Goal: Task Accomplishment & Management: Use online tool/utility

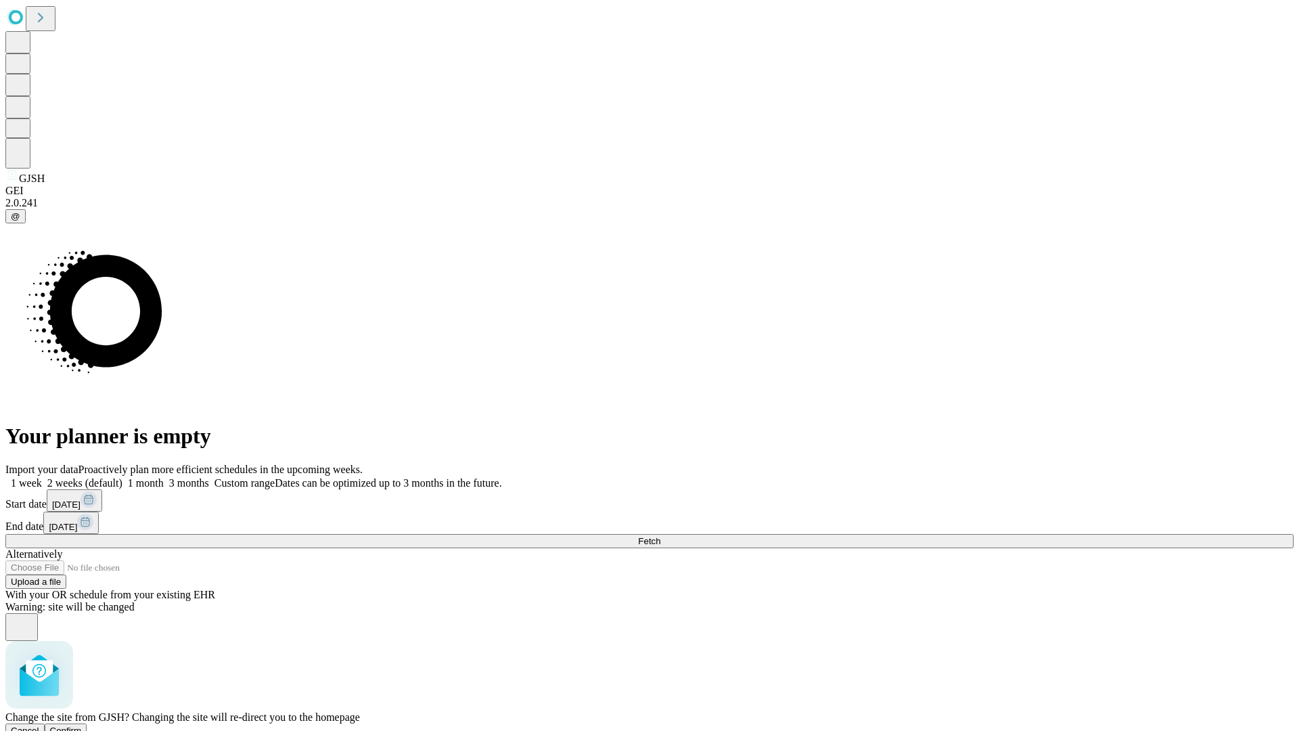
click at [82, 725] on span "Confirm" at bounding box center [66, 730] width 32 height 10
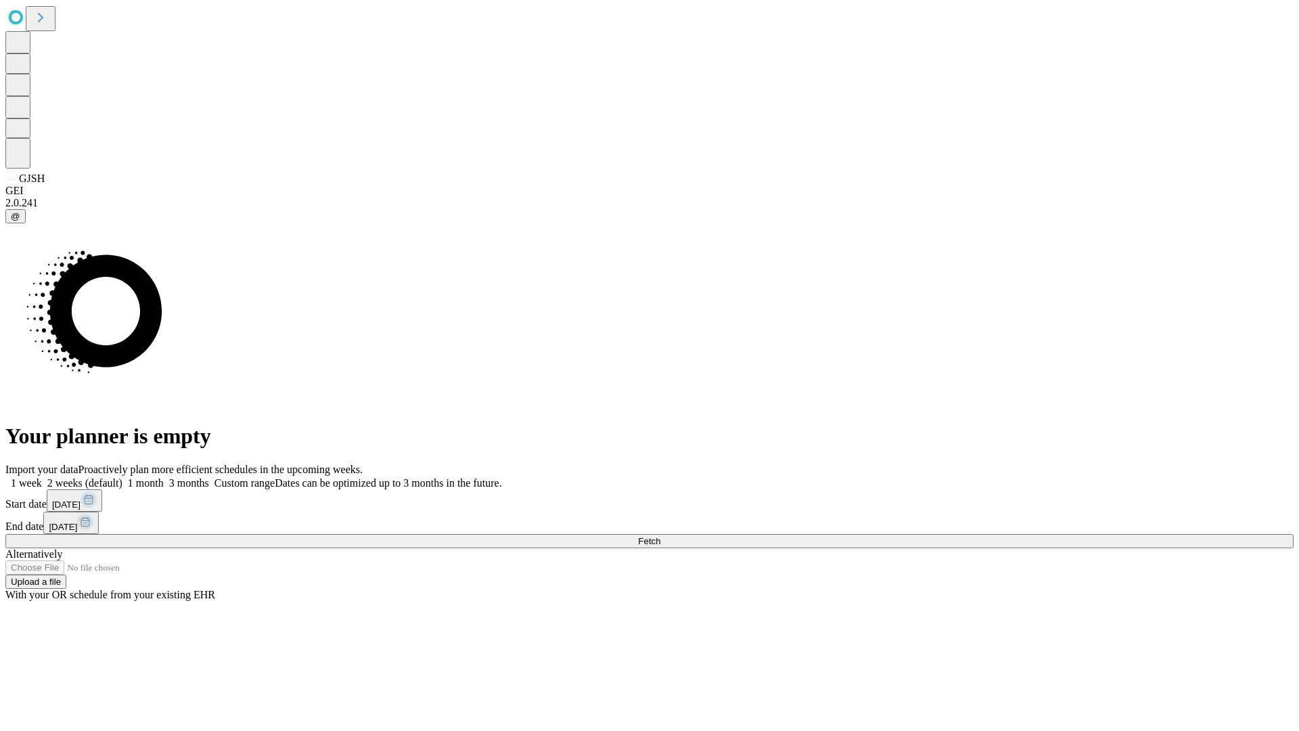
click at [164, 477] on label "1 month" at bounding box center [142, 483] width 41 height 12
click at [660, 536] on span "Fetch" at bounding box center [649, 541] width 22 height 10
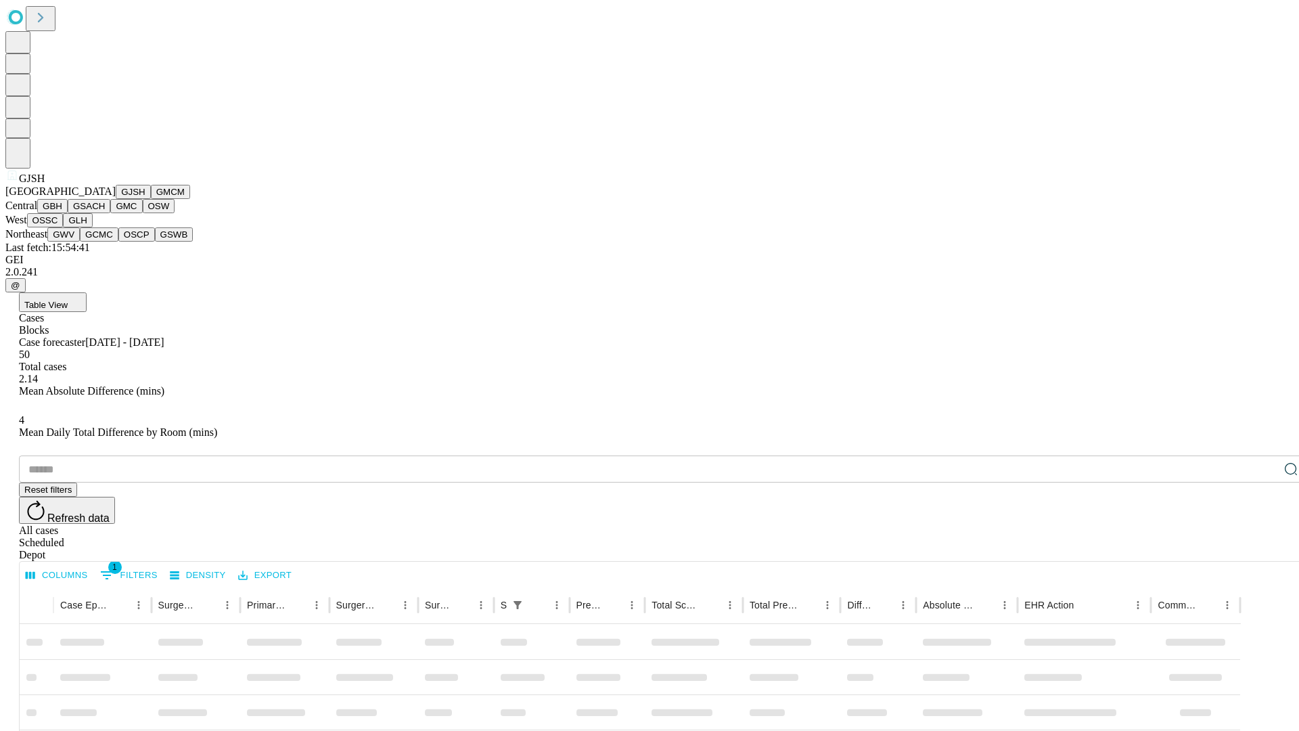
click at [151, 199] on button "GMCM" at bounding box center [170, 192] width 39 height 14
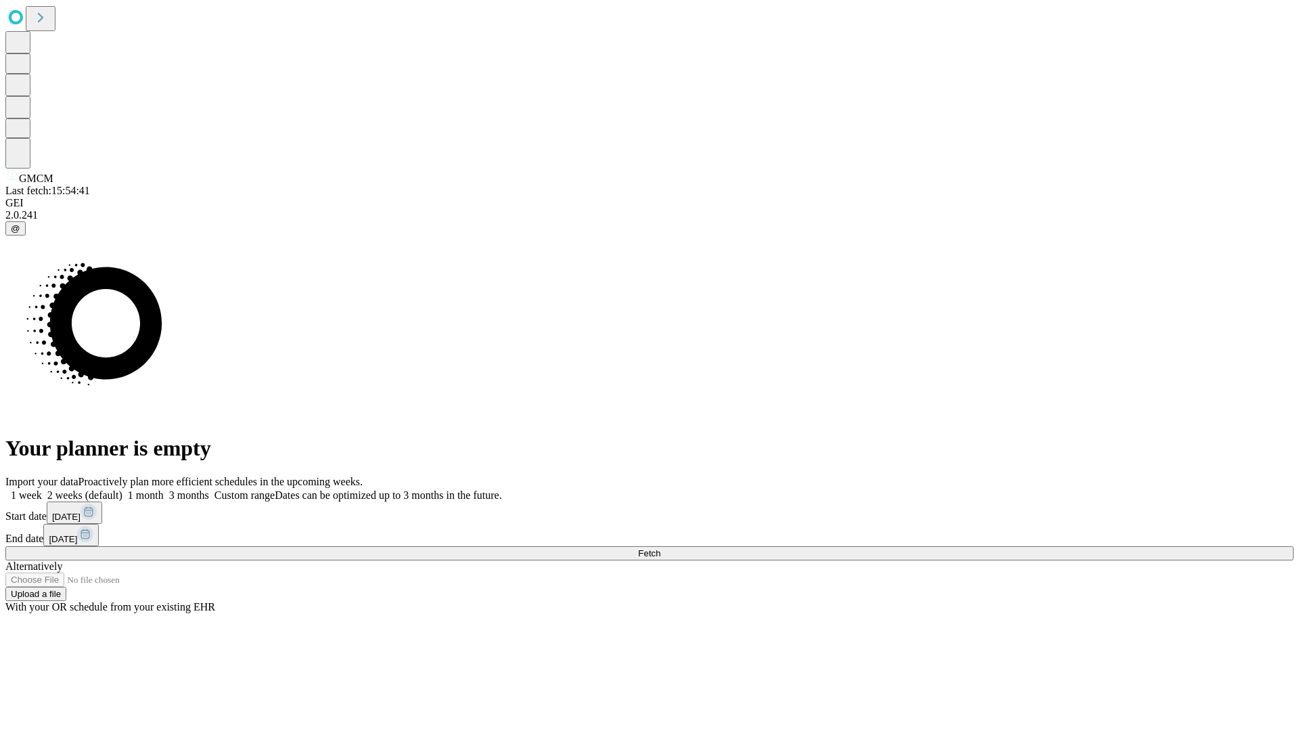
click at [660, 548] on span "Fetch" at bounding box center [649, 553] width 22 height 10
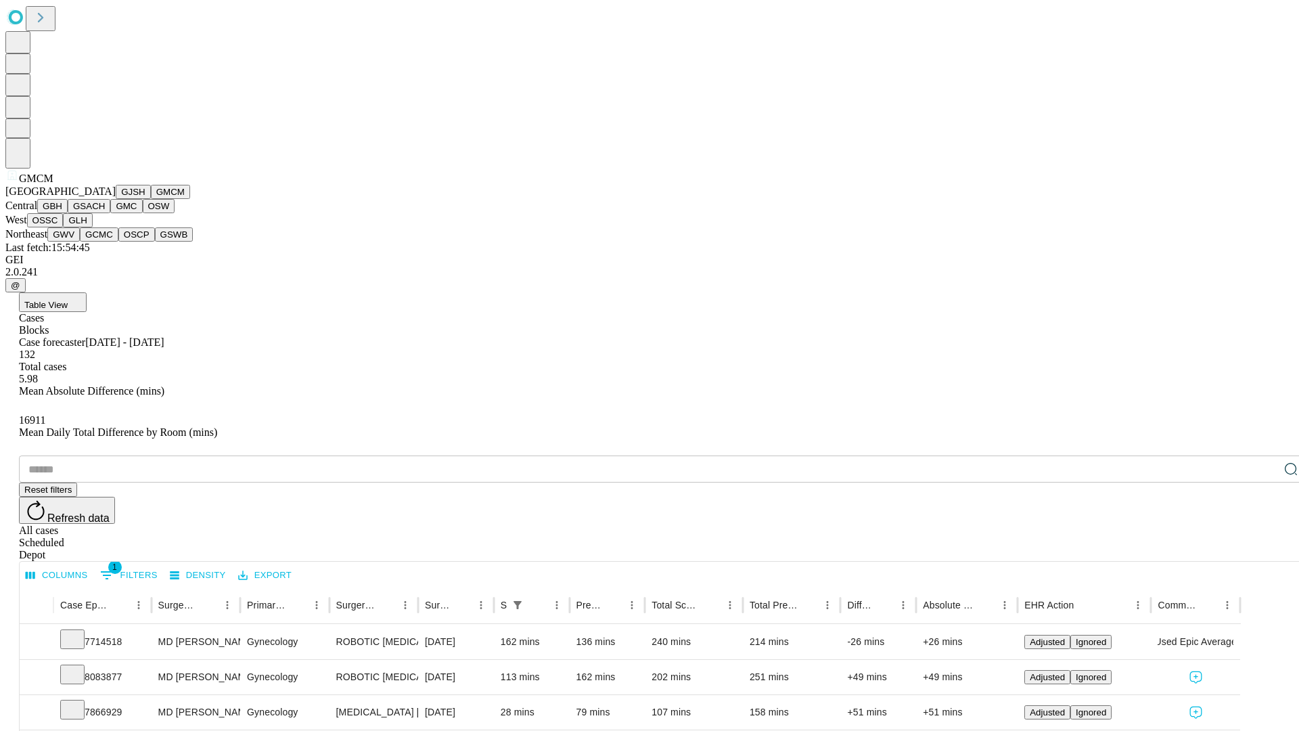
click at [68, 213] on button "GBH" at bounding box center [52, 206] width 30 height 14
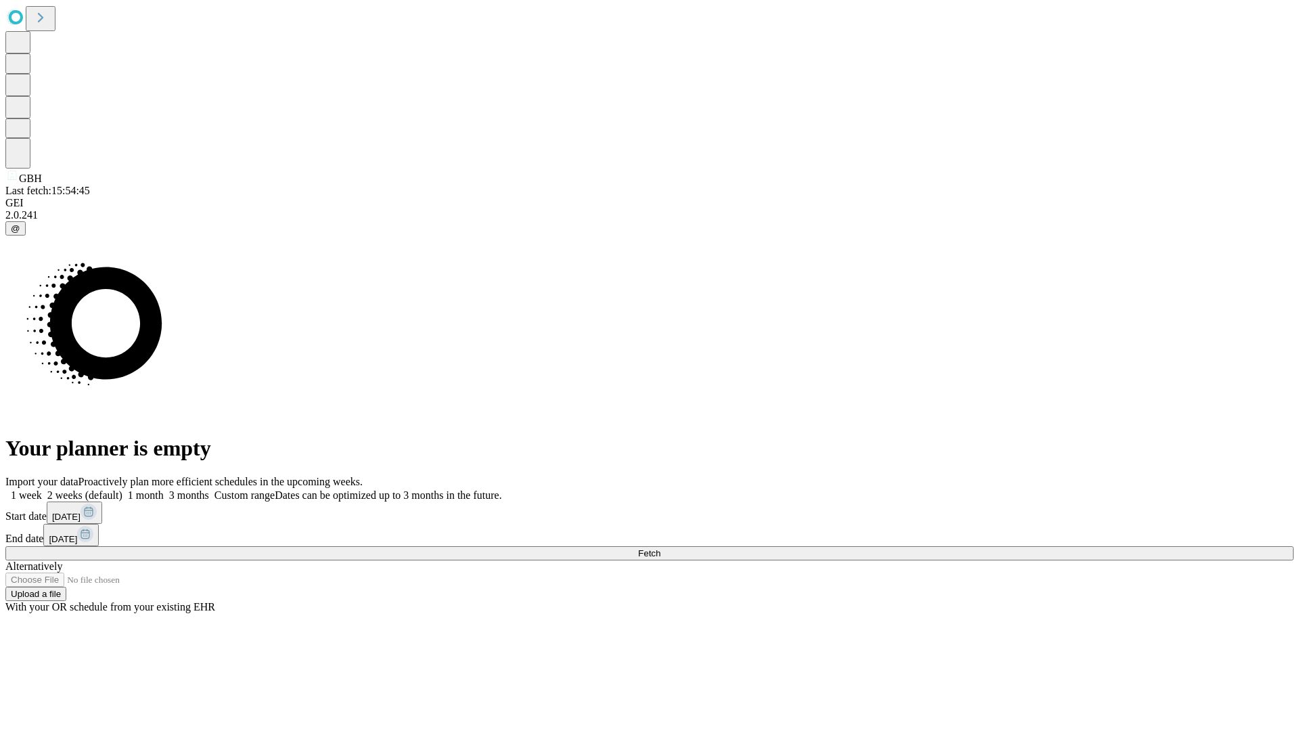
click at [164, 489] on label "1 month" at bounding box center [142, 495] width 41 height 12
click at [660, 548] on span "Fetch" at bounding box center [649, 553] width 22 height 10
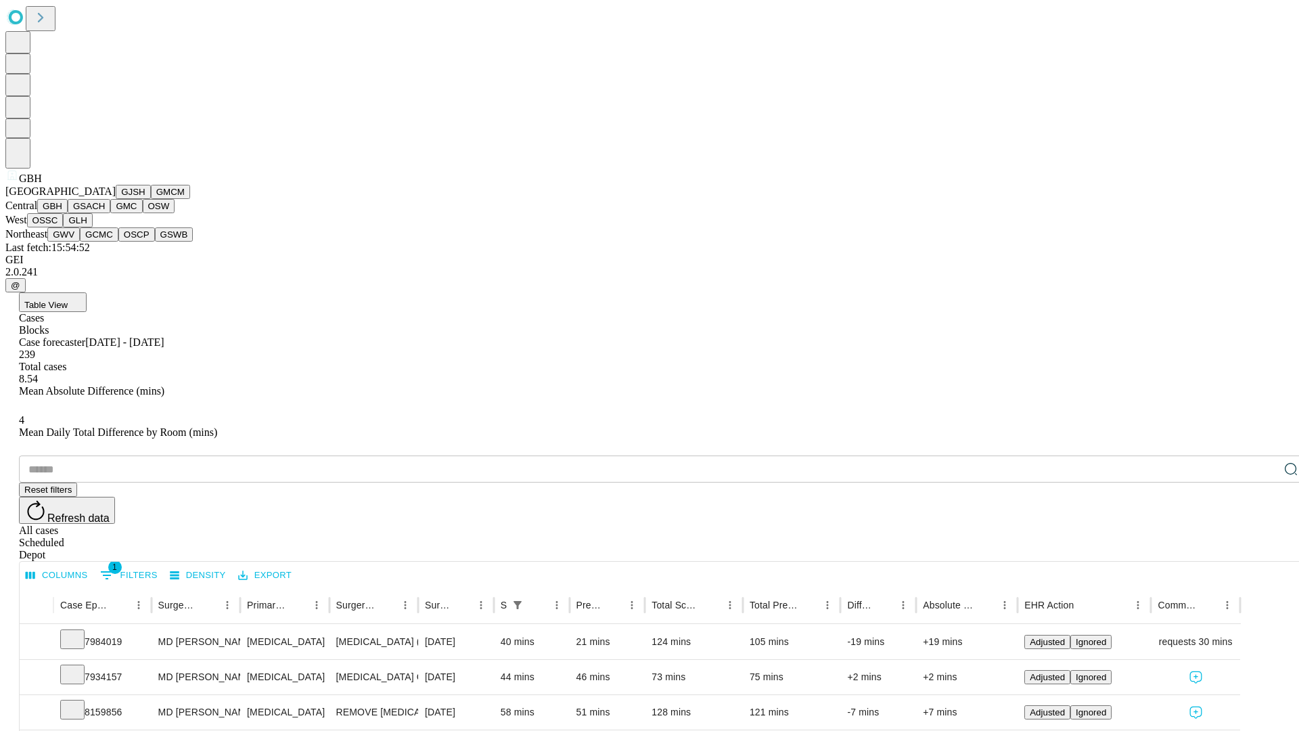
click at [105, 213] on button "GSACH" at bounding box center [89, 206] width 43 height 14
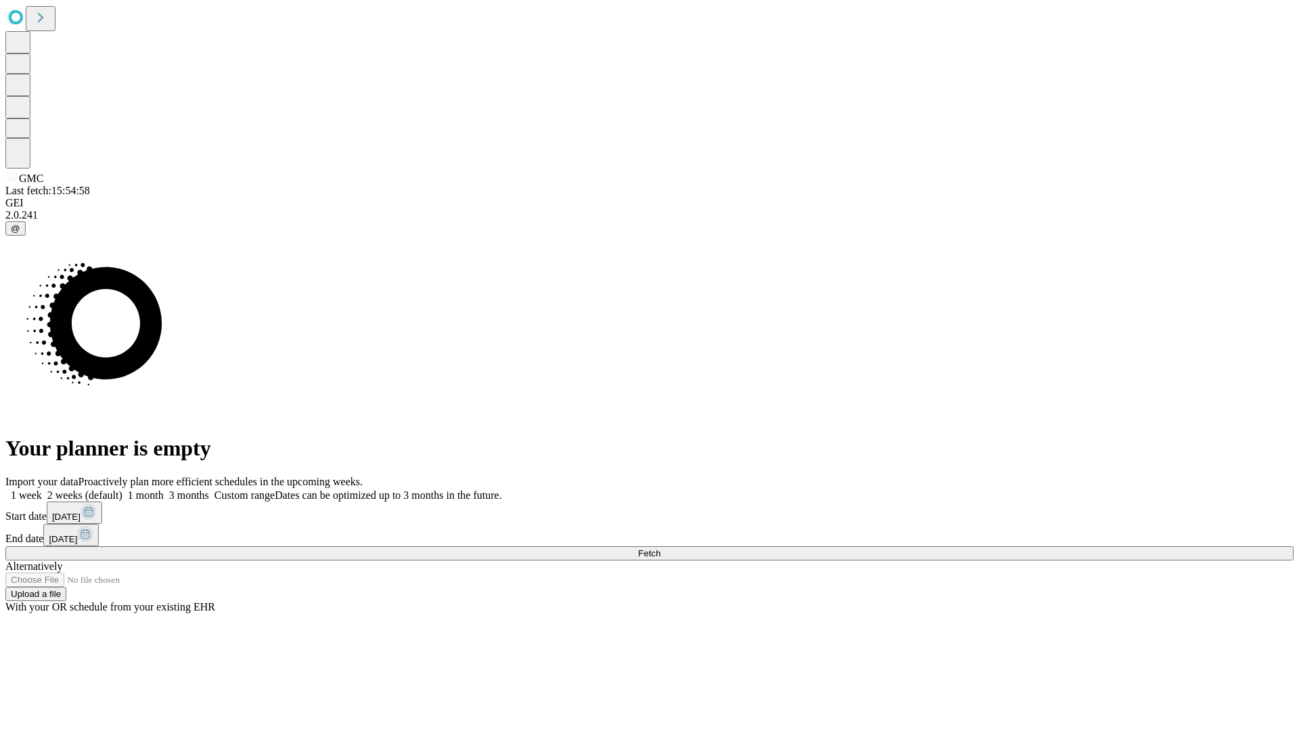
click at [164, 489] on label "1 month" at bounding box center [142, 495] width 41 height 12
click at [660, 548] on span "Fetch" at bounding box center [649, 553] width 22 height 10
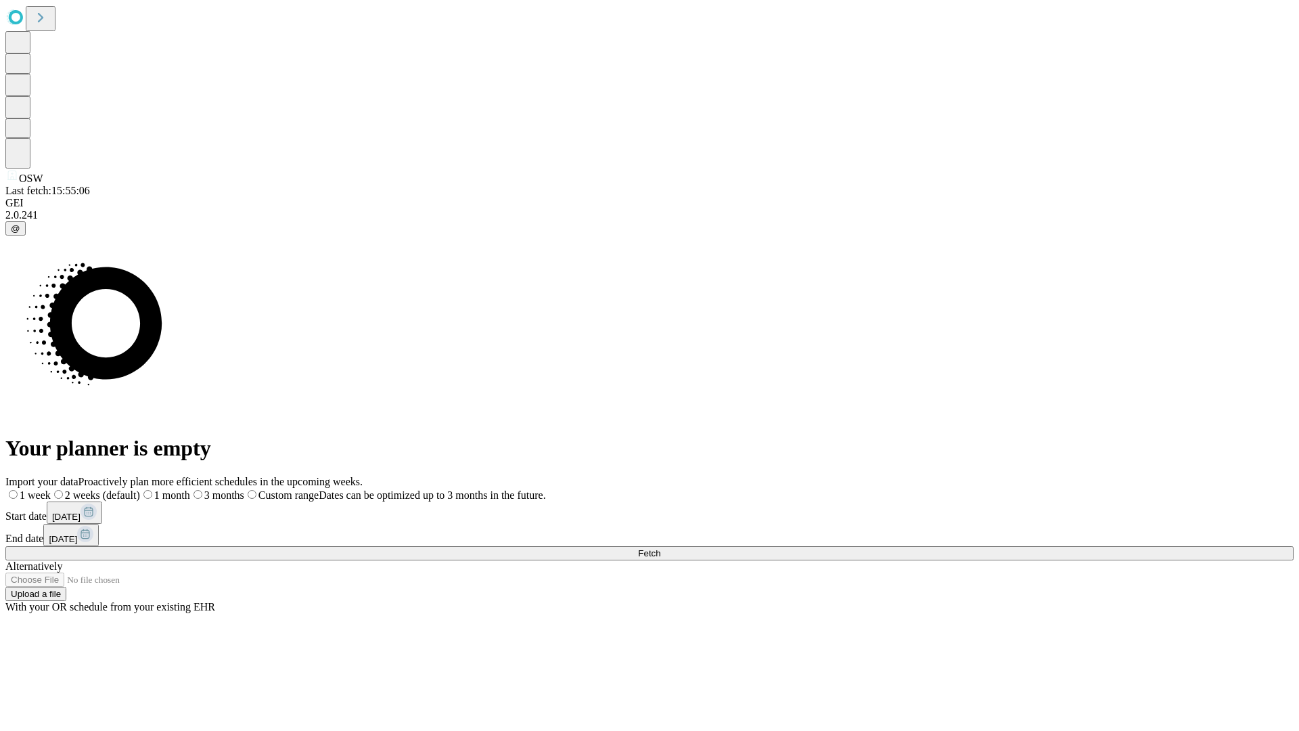
click at [190, 489] on label "1 month" at bounding box center [165, 495] width 50 height 12
click at [660, 548] on span "Fetch" at bounding box center [649, 553] width 22 height 10
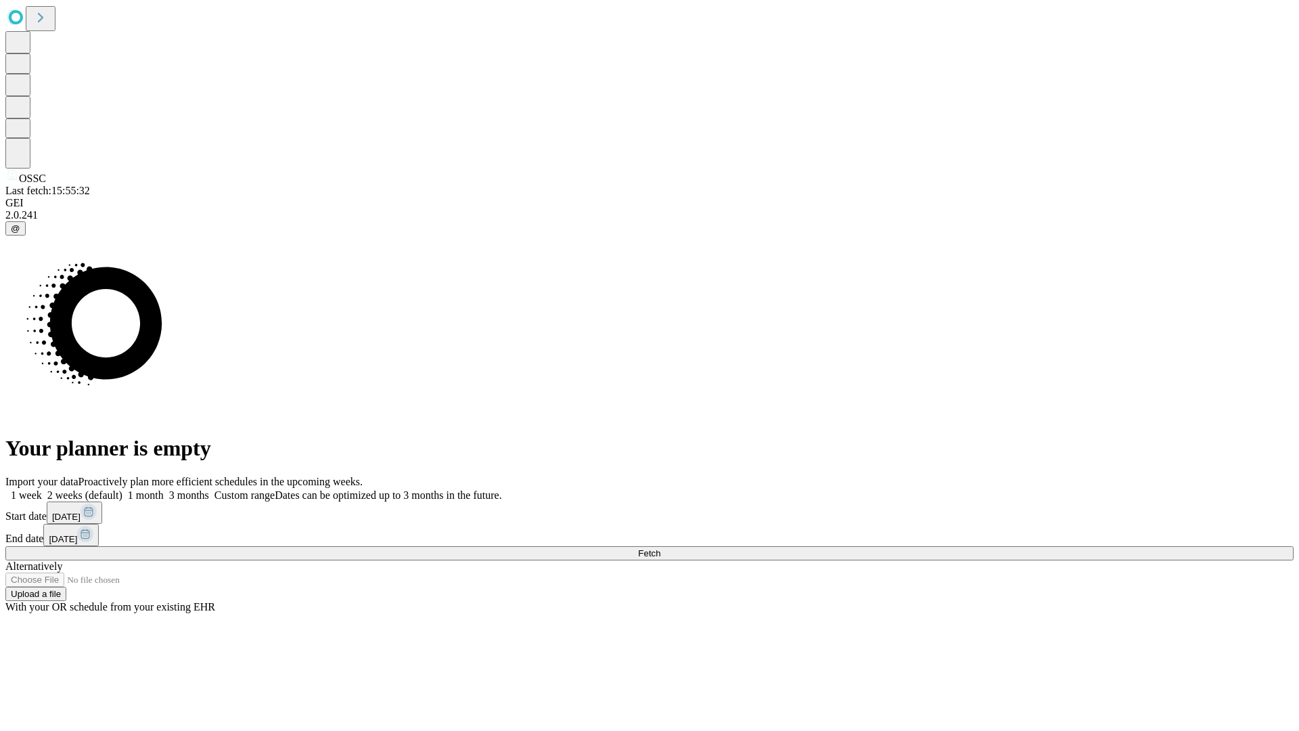
click at [164, 489] on label "1 month" at bounding box center [142, 495] width 41 height 12
click at [660, 548] on span "Fetch" at bounding box center [649, 553] width 22 height 10
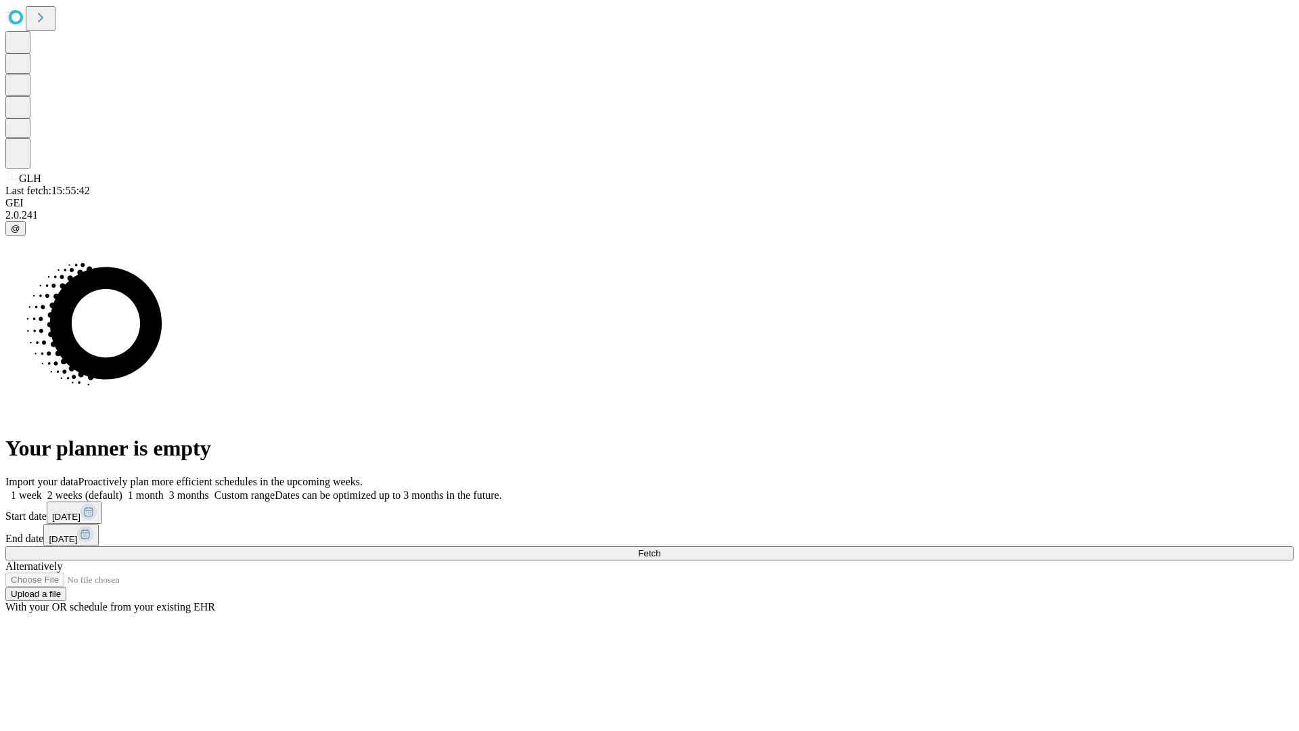
click at [164, 489] on label "1 month" at bounding box center [142, 495] width 41 height 12
click at [660, 548] on span "Fetch" at bounding box center [649, 553] width 22 height 10
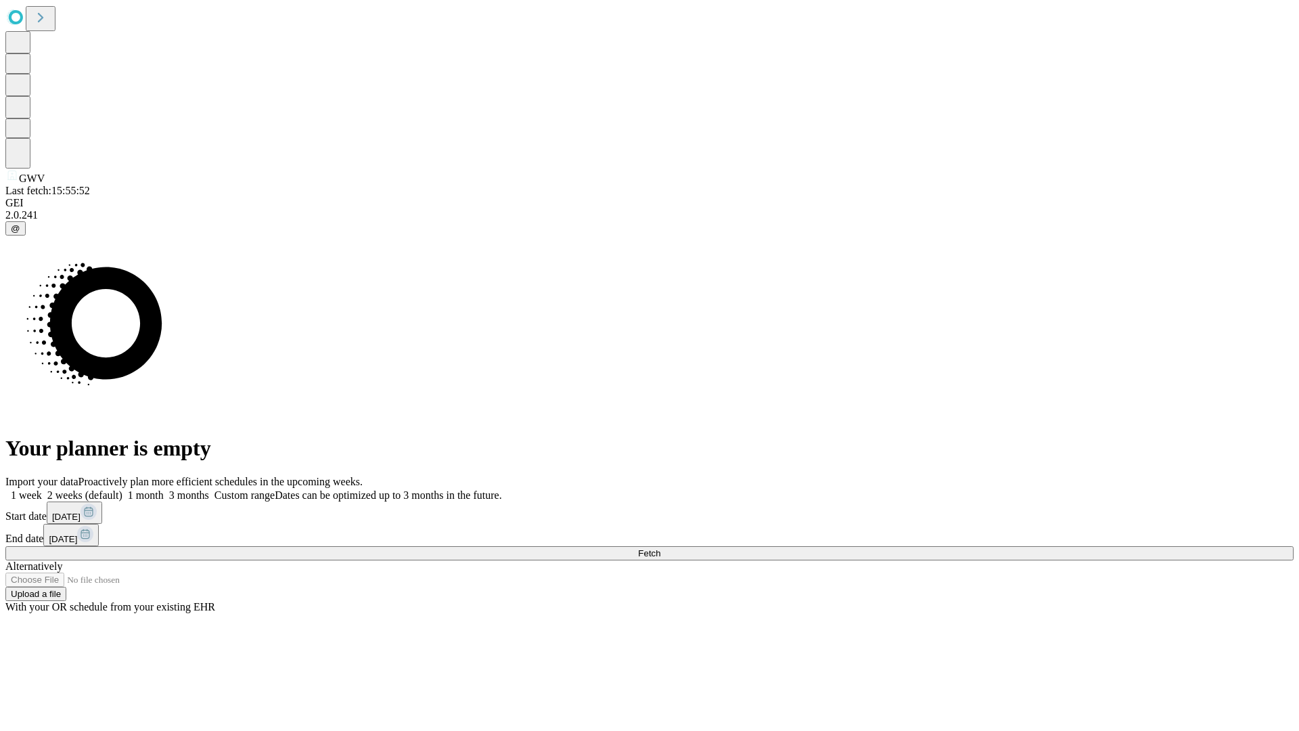
click at [164, 489] on label "1 month" at bounding box center [142, 495] width 41 height 12
click at [660, 548] on span "Fetch" at bounding box center [649, 553] width 22 height 10
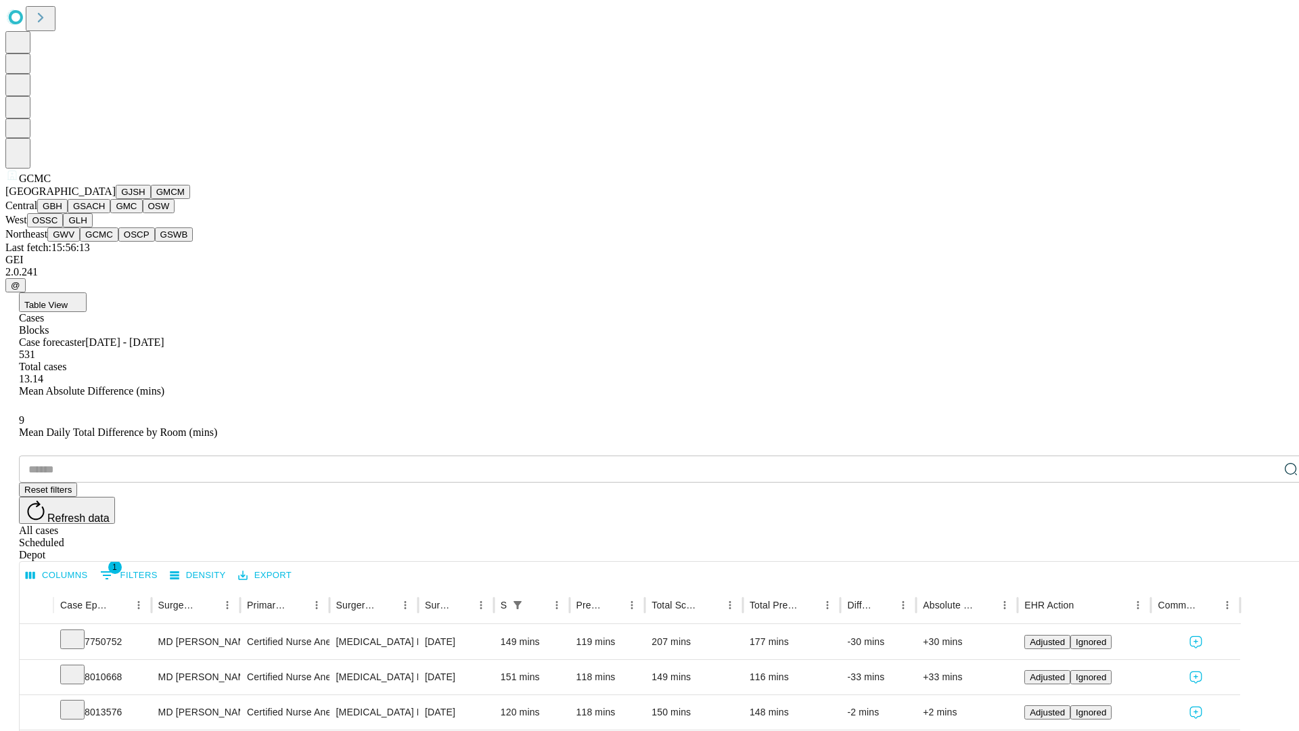
click at [118, 242] on button "OSCP" at bounding box center [136, 234] width 37 height 14
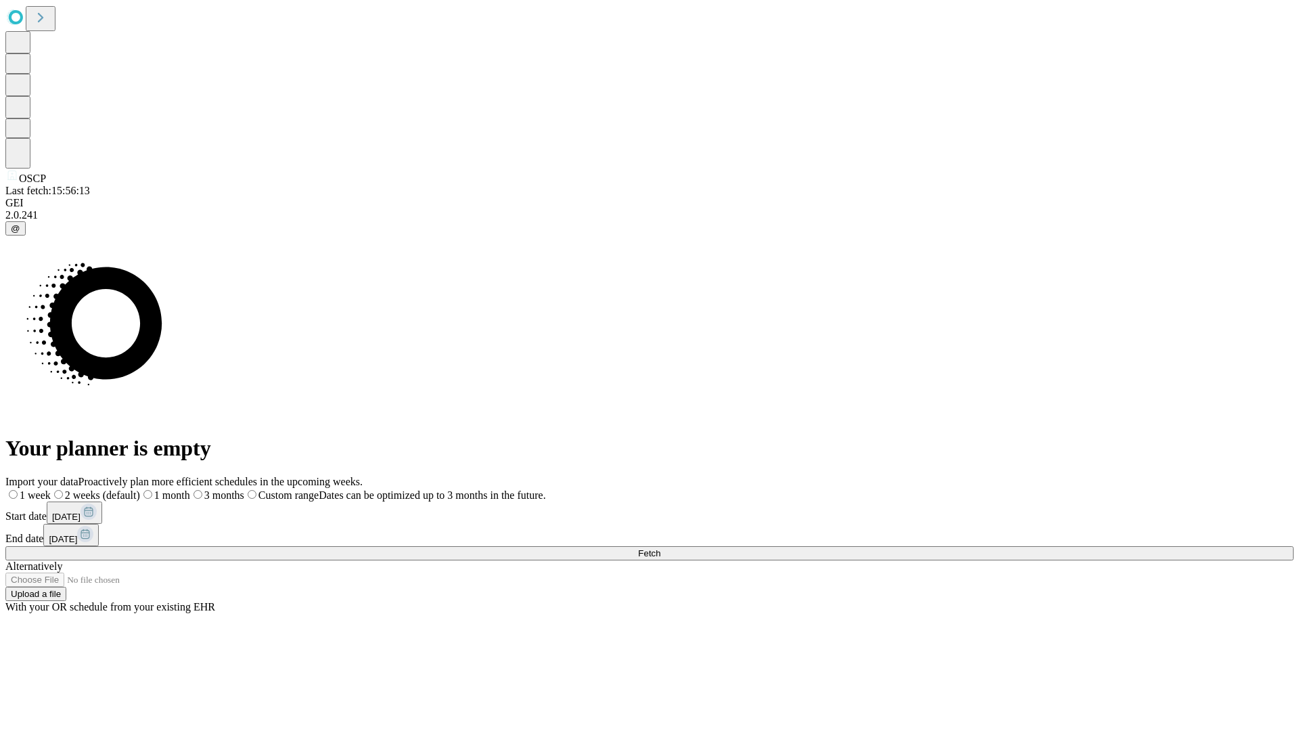
click at [190, 489] on label "1 month" at bounding box center [165, 495] width 50 height 12
click at [660, 548] on span "Fetch" at bounding box center [649, 553] width 22 height 10
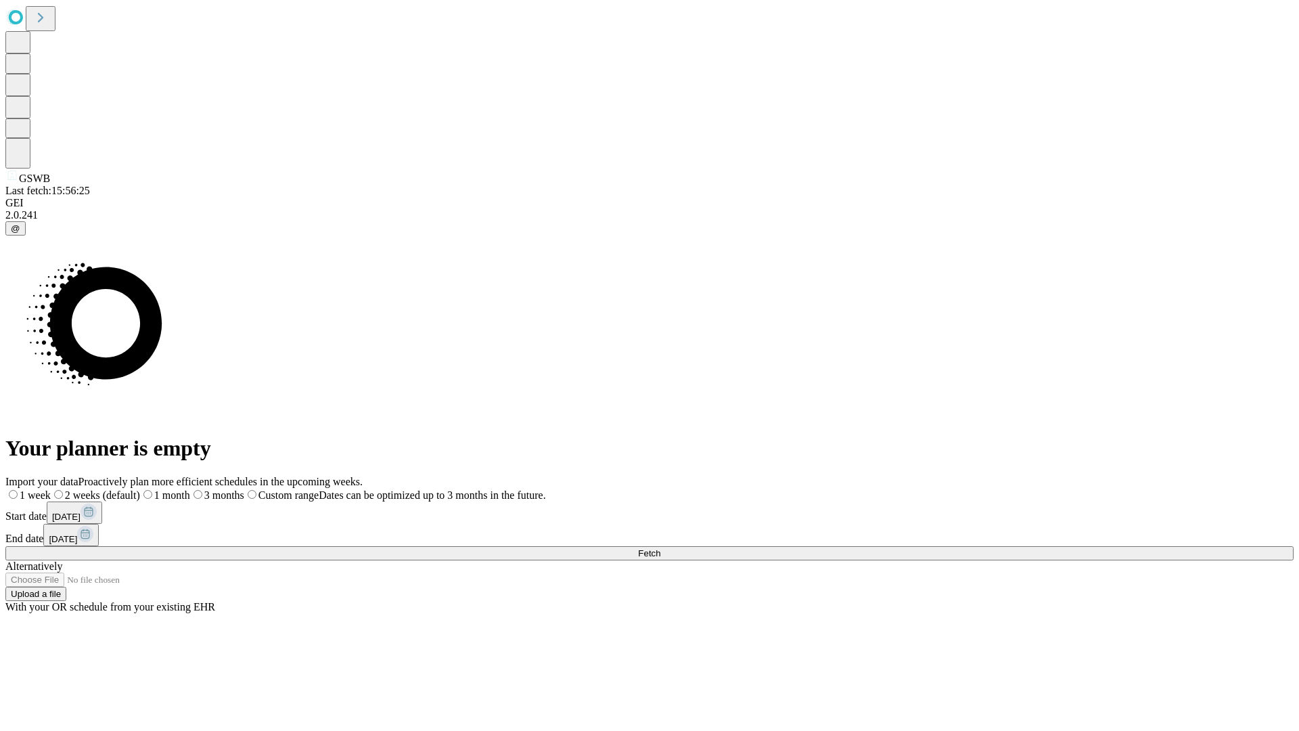
click at [190, 489] on label "1 month" at bounding box center [165, 495] width 50 height 12
click at [660, 548] on span "Fetch" at bounding box center [649, 553] width 22 height 10
